Goal: Transaction & Acquisition: Purchase product/service

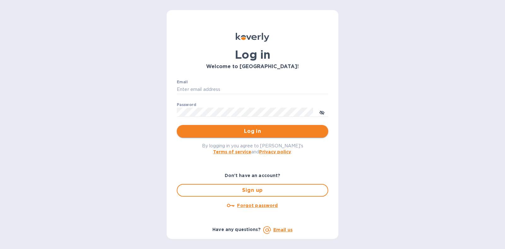
type input "steve@islidesua.com"
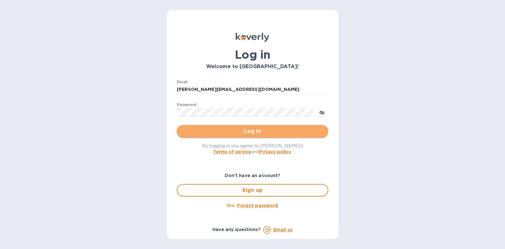
click at [249, 131] on span "Log in" at bounding box center [252, 132] width 141 height 8
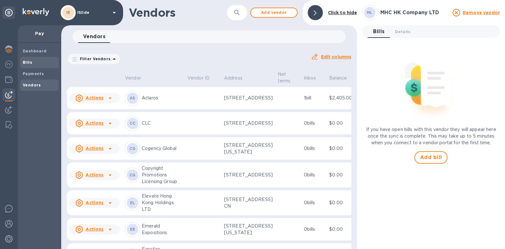
click at [30, 63] on b "Bills" at bounding box center [27, 62] width 9 height 5
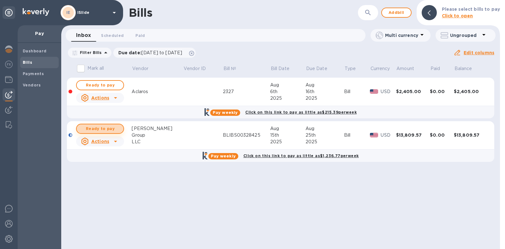
click at [107, 129] on span "Ready to pay" at bounding box center [100, 129] width 37 height 8
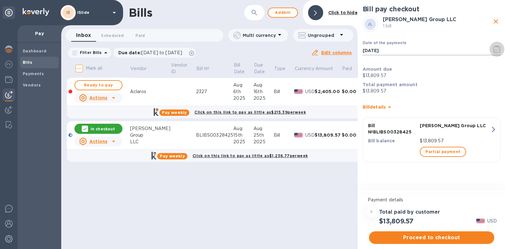
click at [499, 50] on icon "button" at bounding box center [497, 49] width 7 height 8
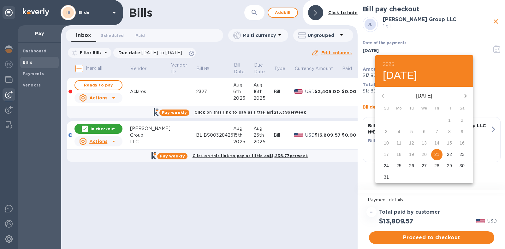
click at [449, 153] on p "22" at bounding box center [449, 154] width 5 height 6
type input "[DATE]"
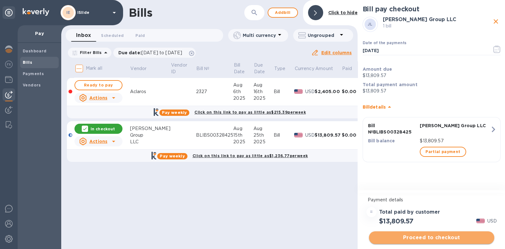
click at [422, 237] on span "Proceed to checkout" at bounding box center [431, 238] width 115 height 8
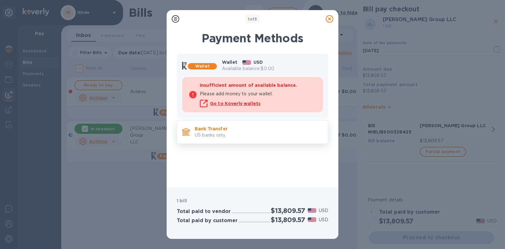
click at [229, 131] on p "Bank Transfer" at bounding box center [259, 129] width 128 height 6
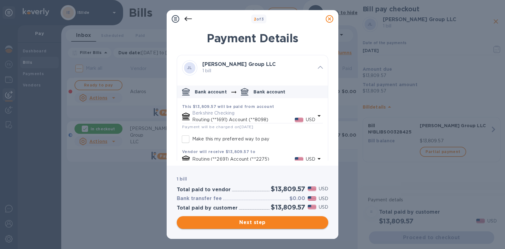
click at [256, 221] on span "Next step" at bounding box center [252, 223] width 141 height 8
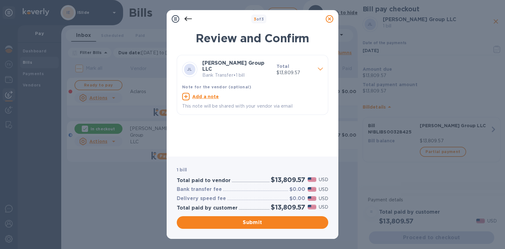
click at [206, 94] on u "Add a note" at bounding box center [205, 96] width 27 height 5
click at [207, 95] on textarea at bounding box center [247, 97] width 131 height 5
type textarea "INV BLIBS00328425"
click at [245, 222] on span "Submit" at bounding box center [252, 223] width 141 height 8
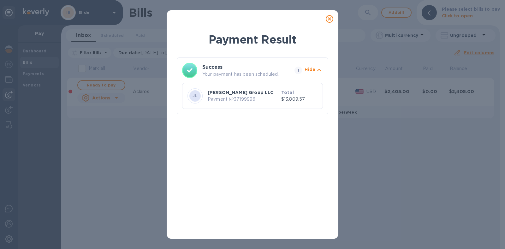
click at [330, 20] on icon at bounding box center [330, 19] width 8 height 8
